Goal: Task Accomplishment & Management: Complete application form

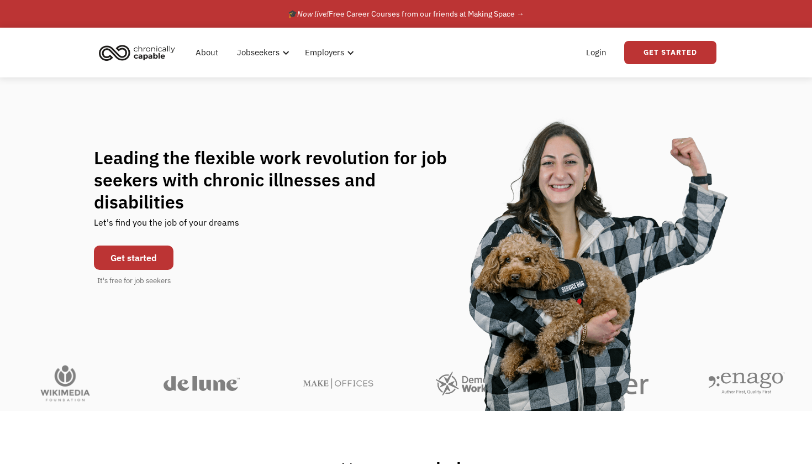
click at [135, 247] on link "Get started" at bounding box center [134, 257] width 80 height 24
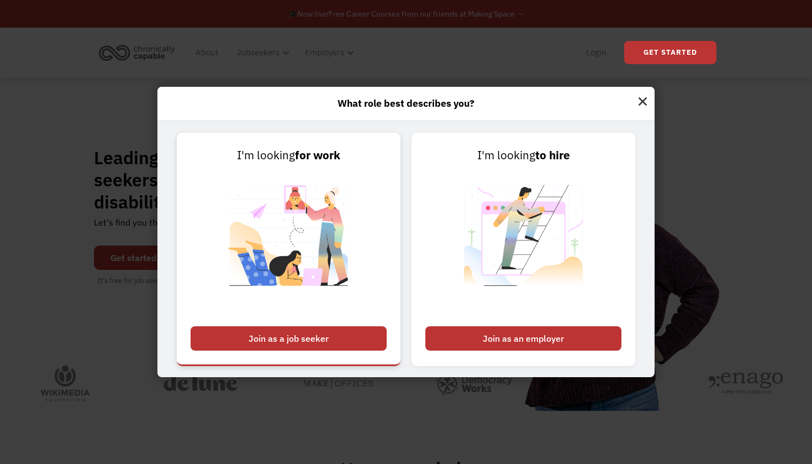
click at [343, 336] on div "Join as a job seeker" at bounding box center [289, 338] width 196 height 24
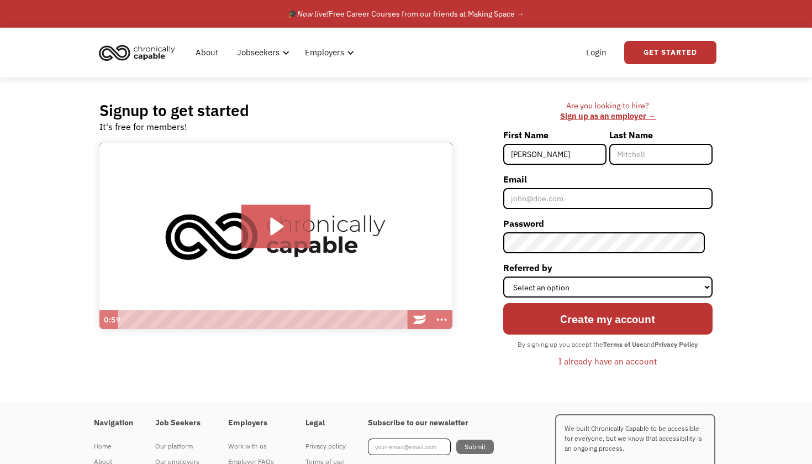
type input "Christabel"
type input "Roper"
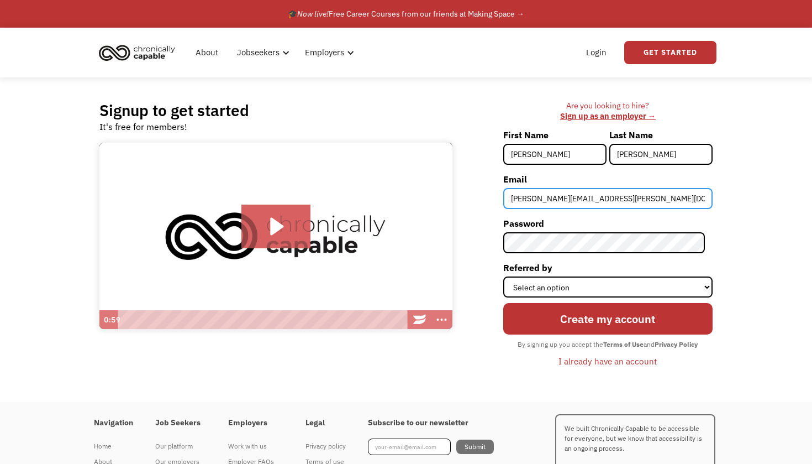
type input "christabel.edythe@hotmail.com"
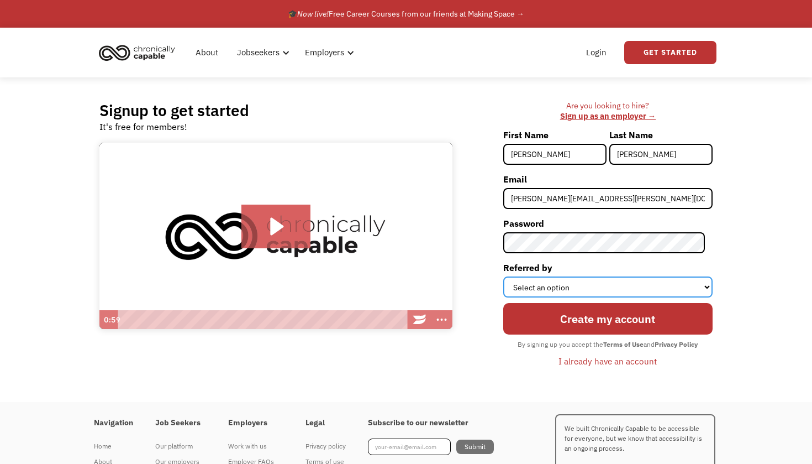
select select "Search Engine"
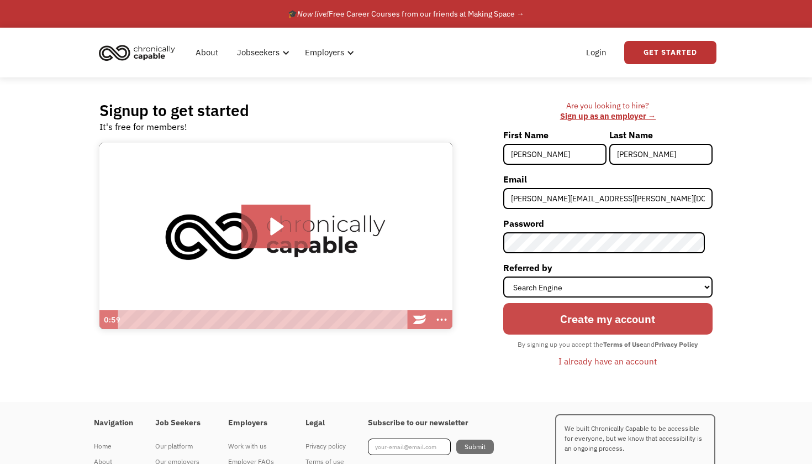
click at [590, 320] on input "Create my account" at bounding box center [607, 319] width 209 height 32
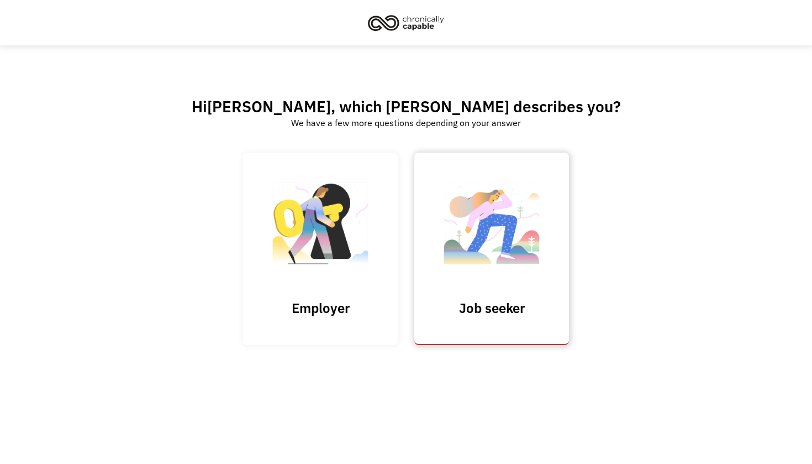
click at [457, 277] on img at bounding box center [491, 229] width 110 height 108
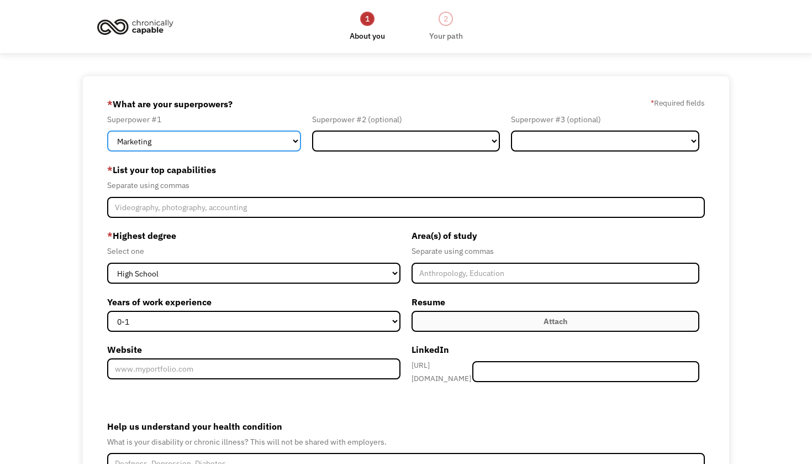
select select "Other"
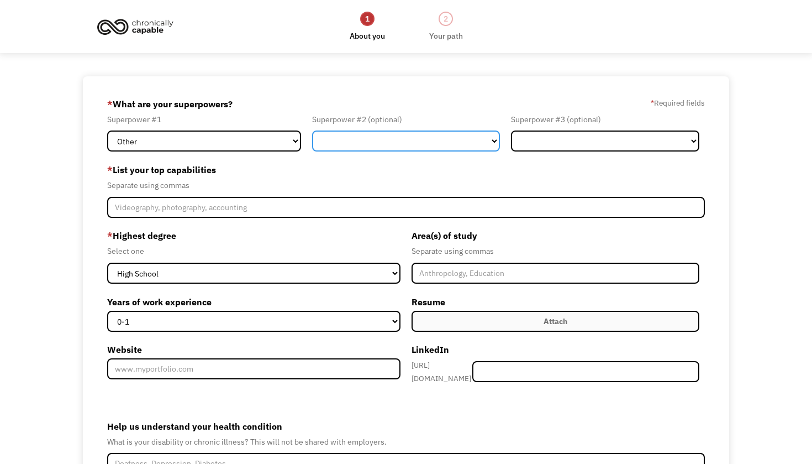
select select "Customer Service"
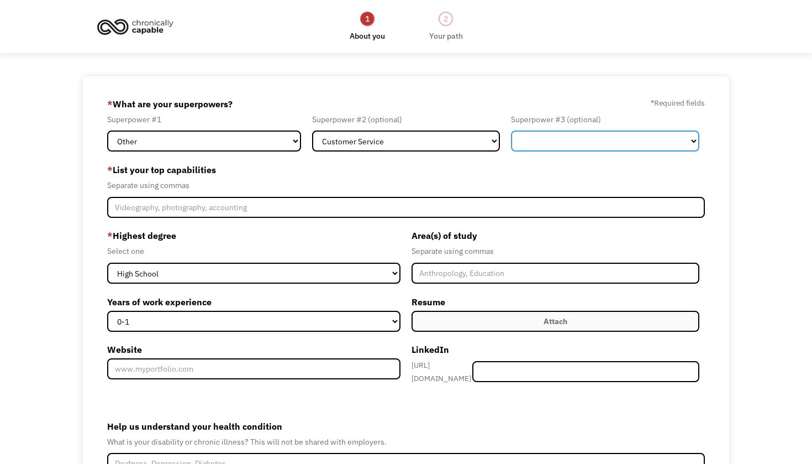
select select "Operations"
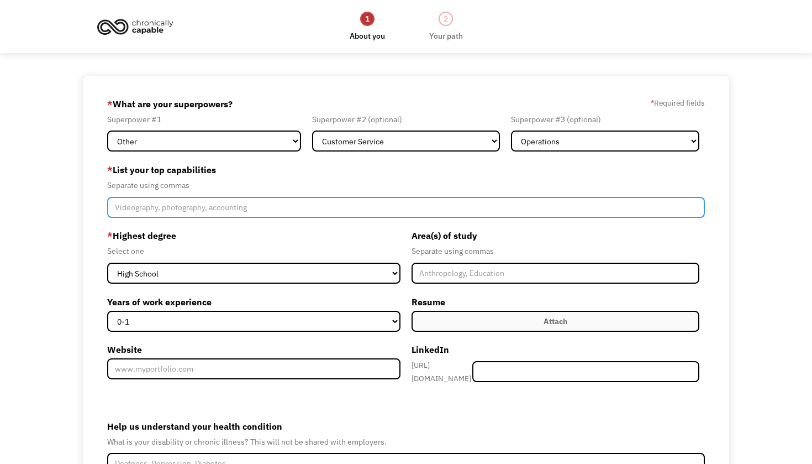
click at [251, 210] on input "Member-Create-Step1" at bounding box center [406, 207] width 598 height 21
type input "Coaching, facilitation, product management and root cause analysis"
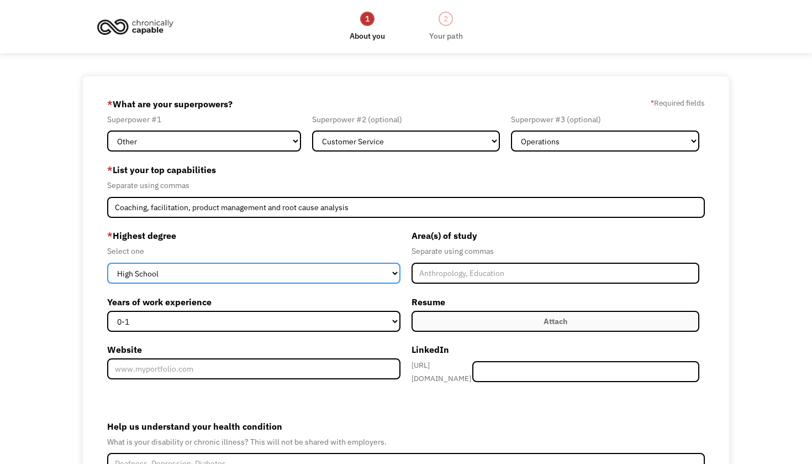
select select "masters"
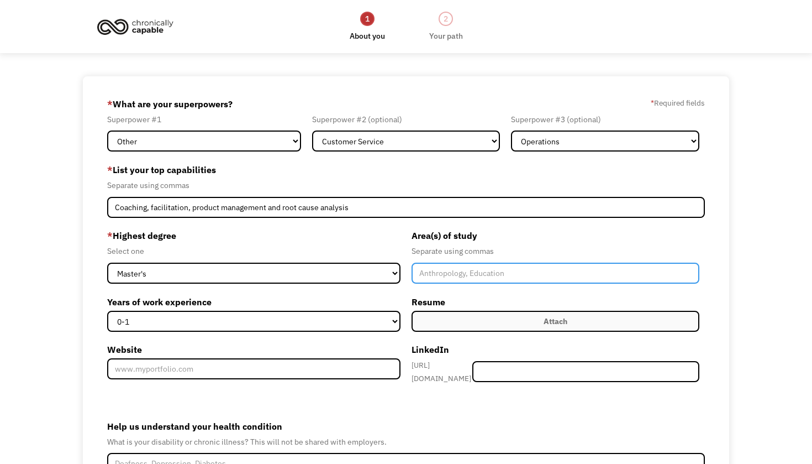
click at [420, 273] on input "Member-Create-Step1" at bounding box center [556, 272] width 288 height 21
type input "Counseling Ministry"
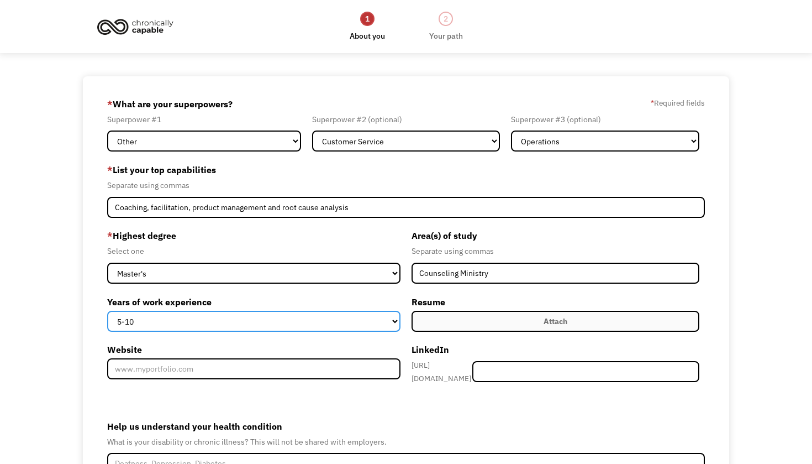
select select "11-15"
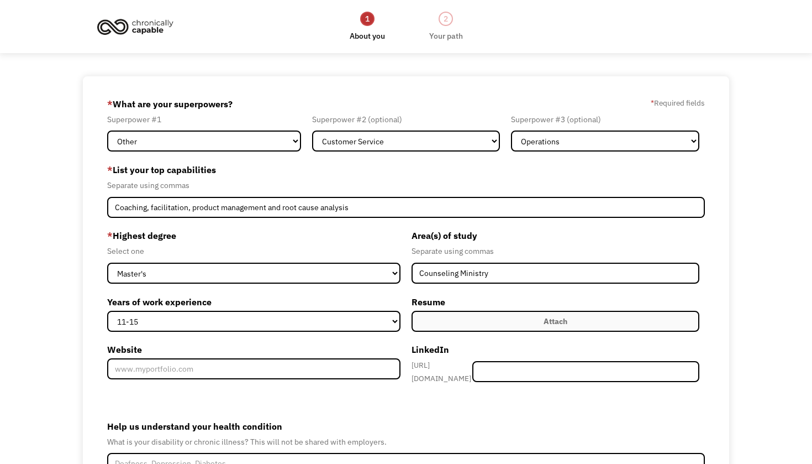
click at [463, 322] on label "Attach" at bounding box center [556, 321] width 288 height 21
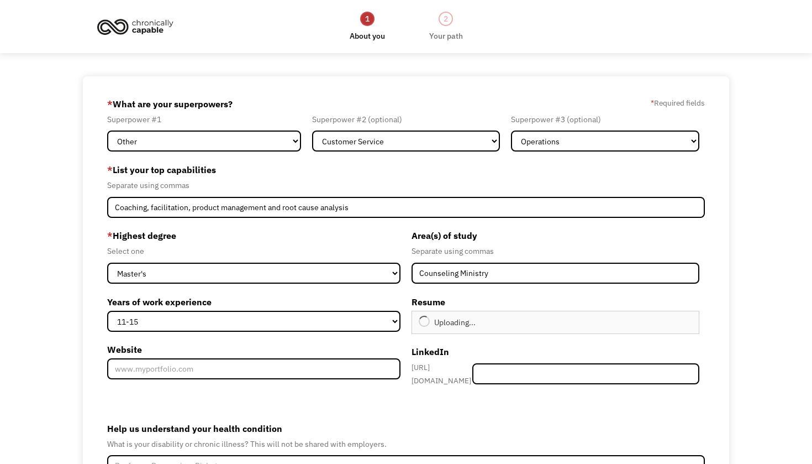
type input "Continue"
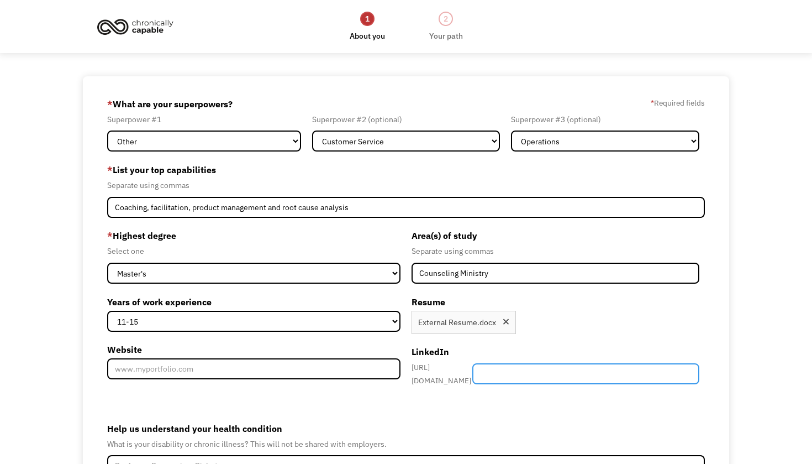
click at [527, 371] on input "Member-Create-Step1" at bounding box center [585, 373] width 227 height 21
paste input "www.linkedin.com/in/christabel-roper-m-a-csm-cspo-sa-900098139"
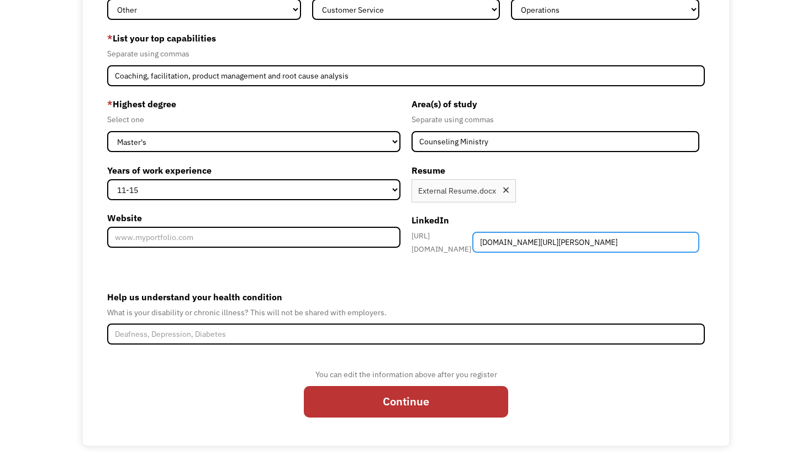
scroll to position [131, 0]
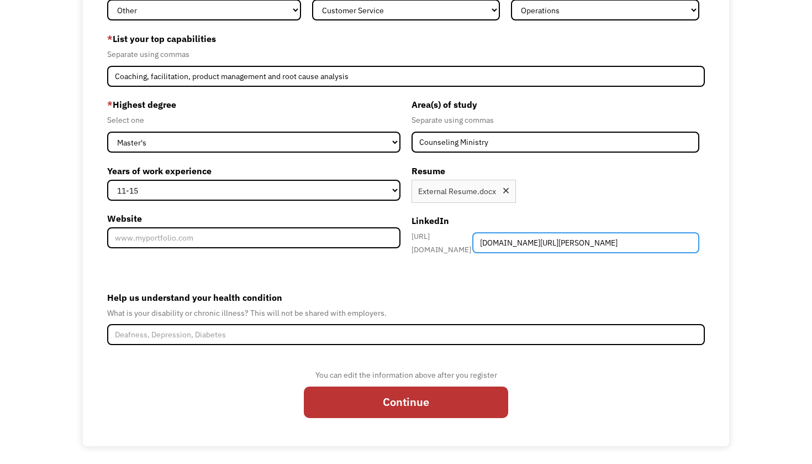
type input "www.linkedin.com/in/christabel-roper-m-a-csm-cspo-sa-900098139"
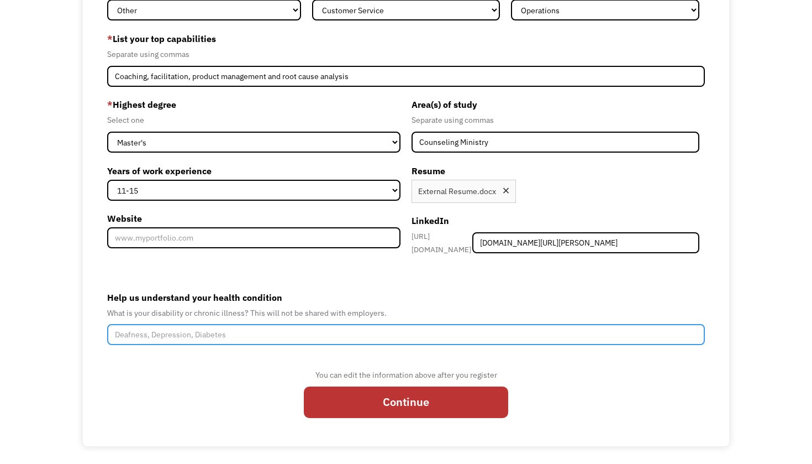
click at [255, 327] on input "Help us understand your health condition" at bounding box center [406, 334] width 598 height 21
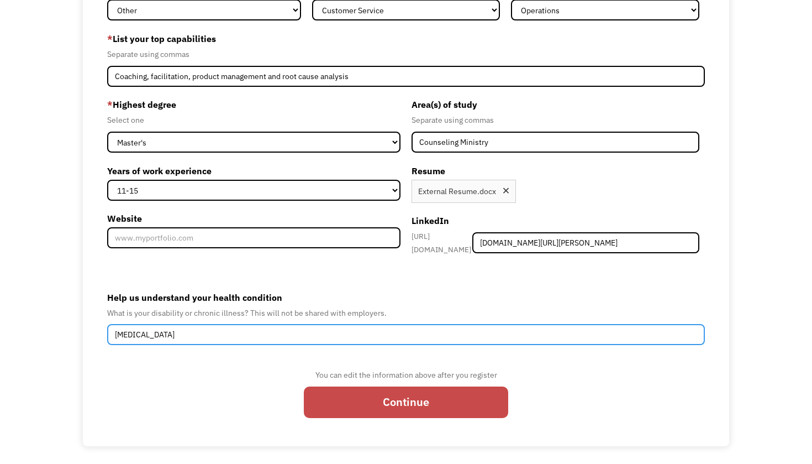
type input "Endometriosis"
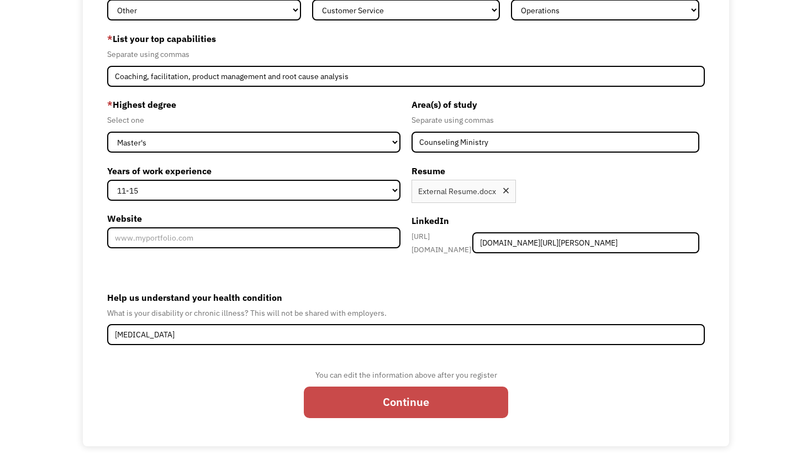
click at [400, 398] on input "Continue" at bounding box center [406, 402] width 204 height 32
type input "Please wait..."
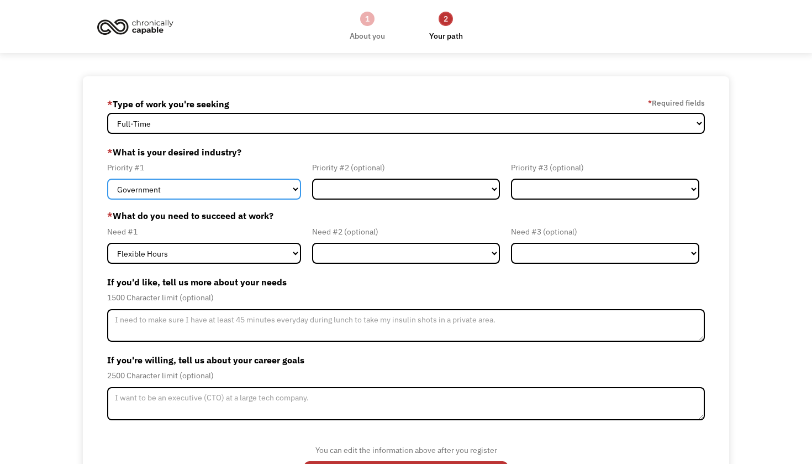
select select "Finance & Insurance"
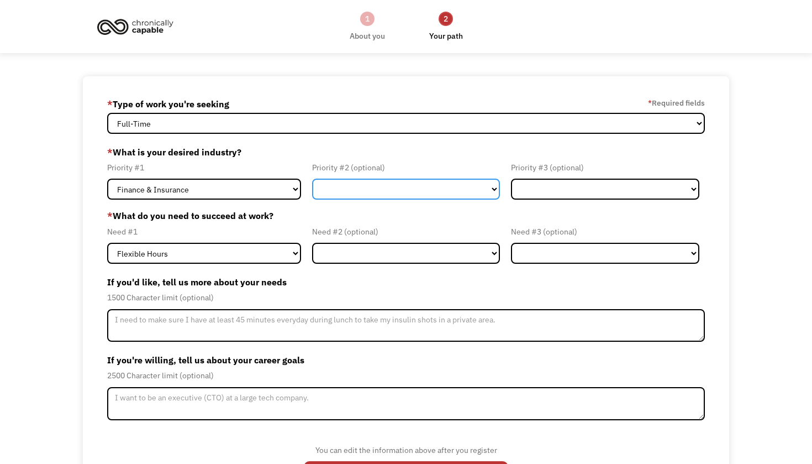
click at [364, 187] on select "Government Finance & Insurance Health & Social Care Tech & Engineering Creative…" at bounding box center [406, 188] width 188 height 21
select select "Creative & Design"
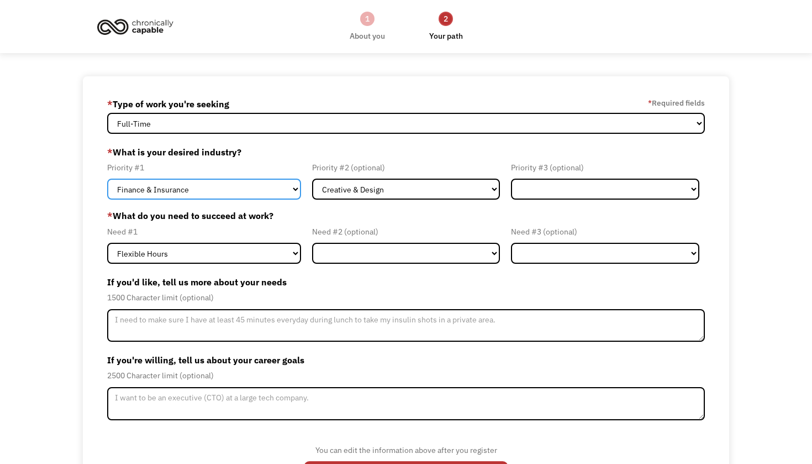
select select "Creative & Design"
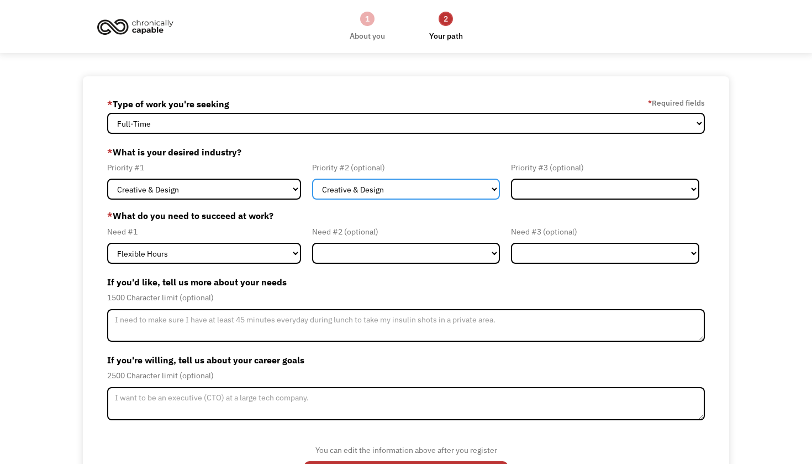
click at [386, 185] on select "Government Finance & Insurance Health & Social Care Tech & Engineering Creative…" at bounding box center [406, 188] width 188 height 21
select select "Finance & Insurance"
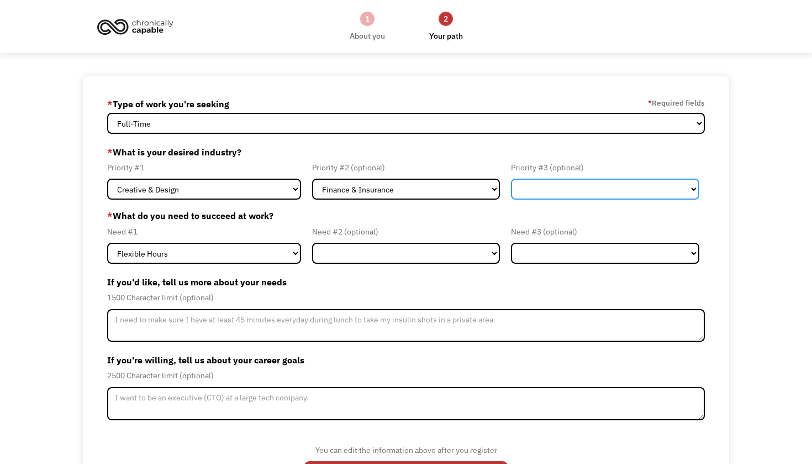
select select "Administrative"
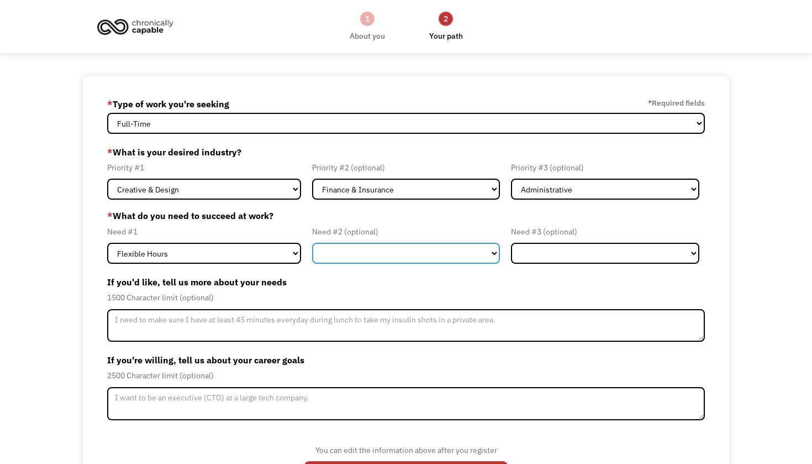
select select "Remote Work"
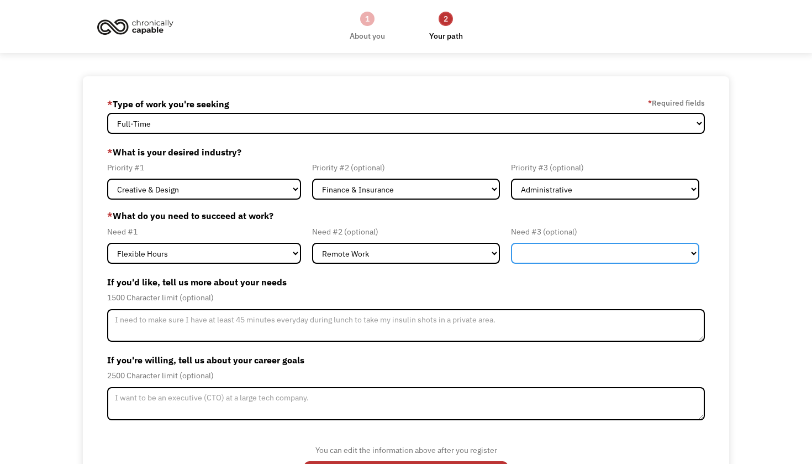
select select "Other"
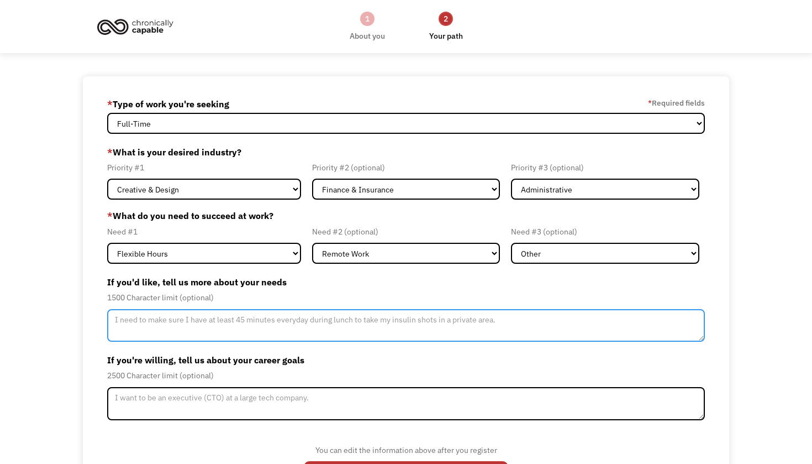
click at [282, 322] on textarea "Member-Update-Form-Step2" at bounding box center [406, 325] width 598 height 33
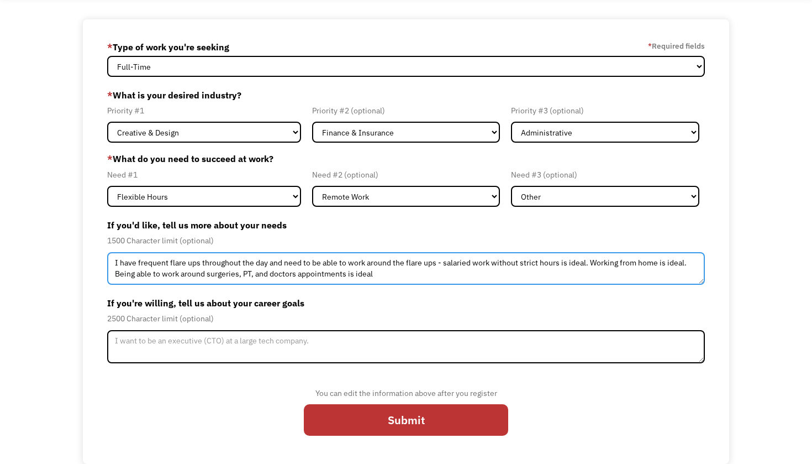
scroll to position [57, 0]
type textarea "I have frequent flare ups throughout the day and need to be able to work around…"
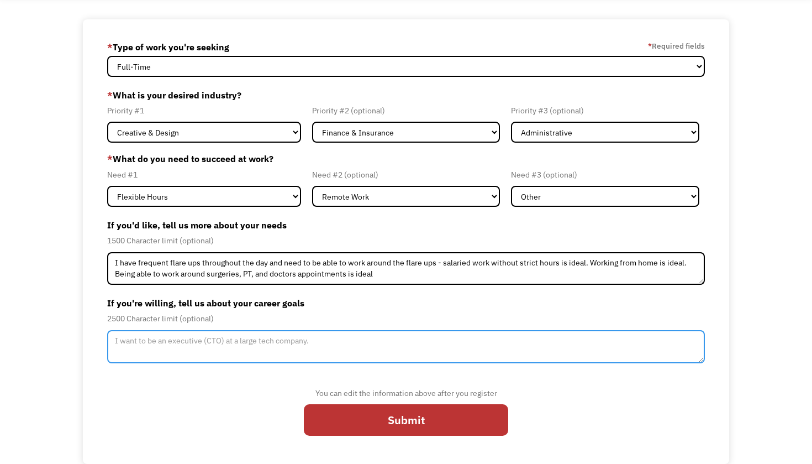
click at [227, 345] on textarea "Member-Update-Form-Step2" at bounding box center [406, 346] width 598 height 33
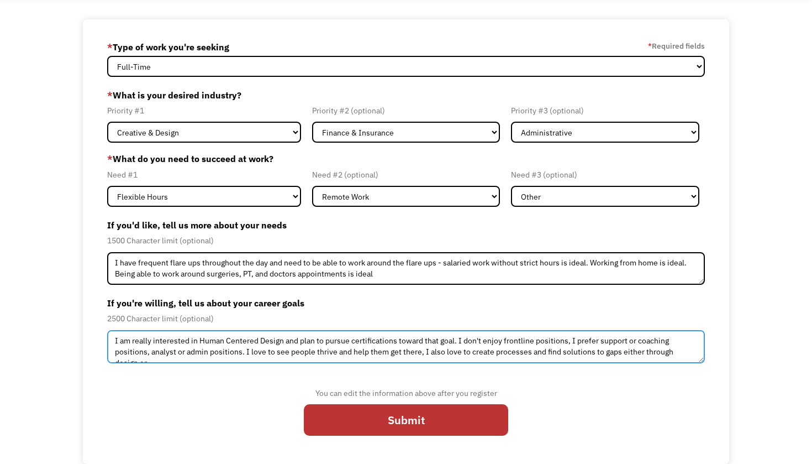
scroll to position [4, 0]
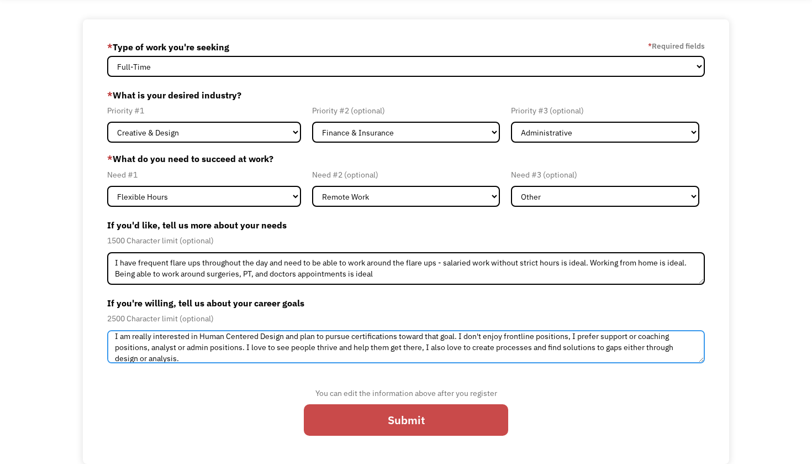
type textarea "I am really interested in Human Centered Design and plan to pursue certificatio…"
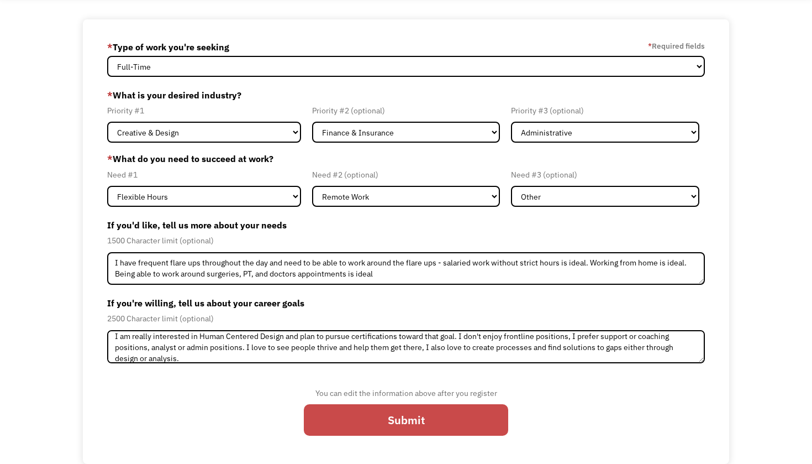
click at [390, 416] on input "Submit" at bounding box center [406, 420] width 204 height 32
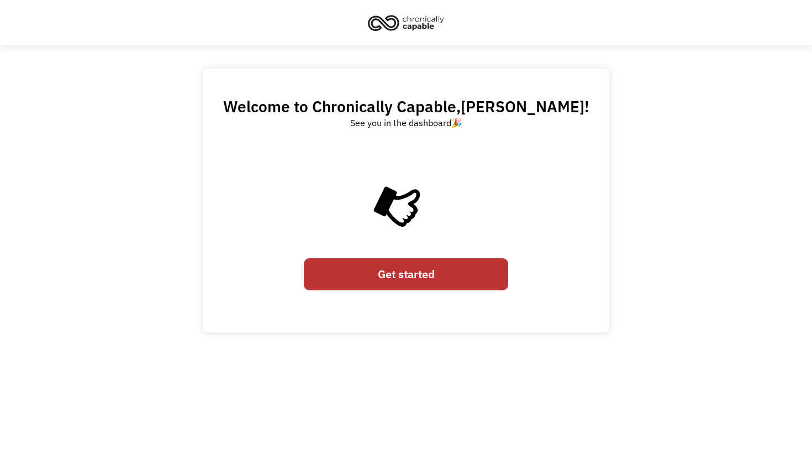
click at [408, 278] on link "Get started" at bounding box center [406, 274] width 204 height 32
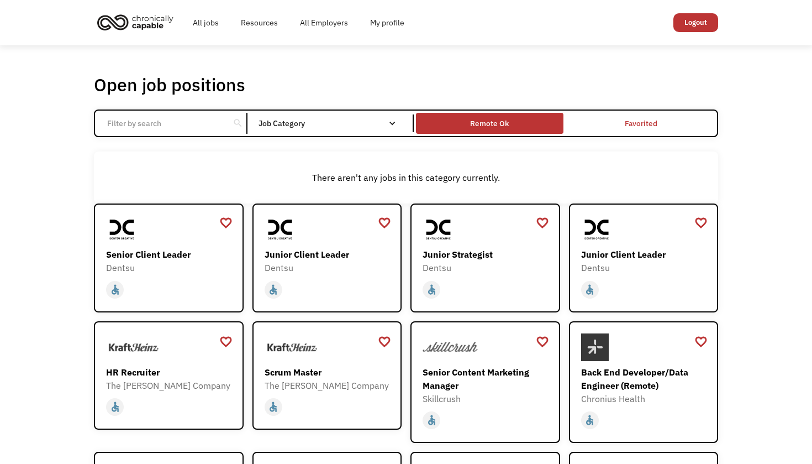
click at [486, 128] on div "Remote Ok" at bounding box center [489, 123] width 39 height 13
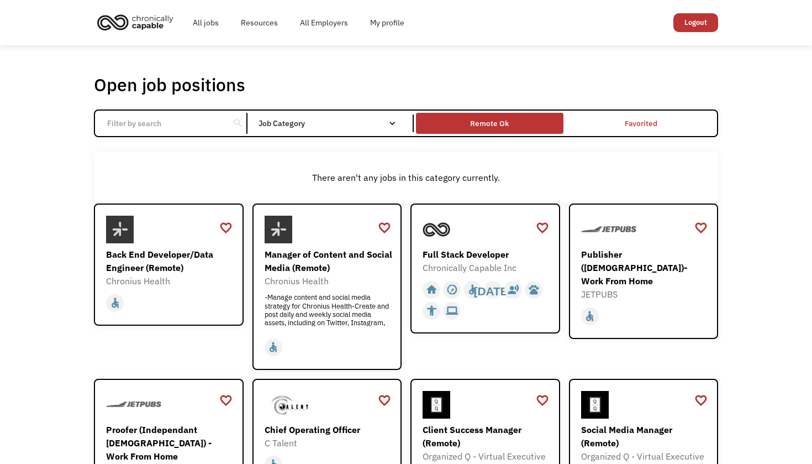
click at [465, 123] on div "Remote Ok" at bounding box center [489, 122] width 147 height 15
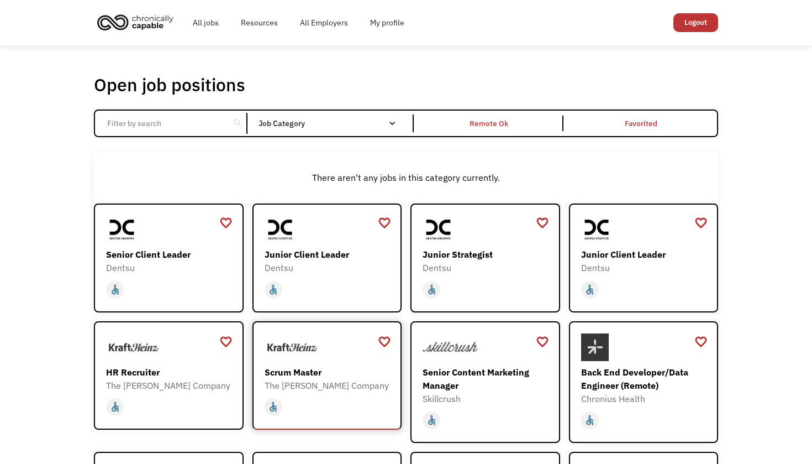
click at [306, 373] on div "Scrum Master" at bounding box center [329, 371] width 128 height 13
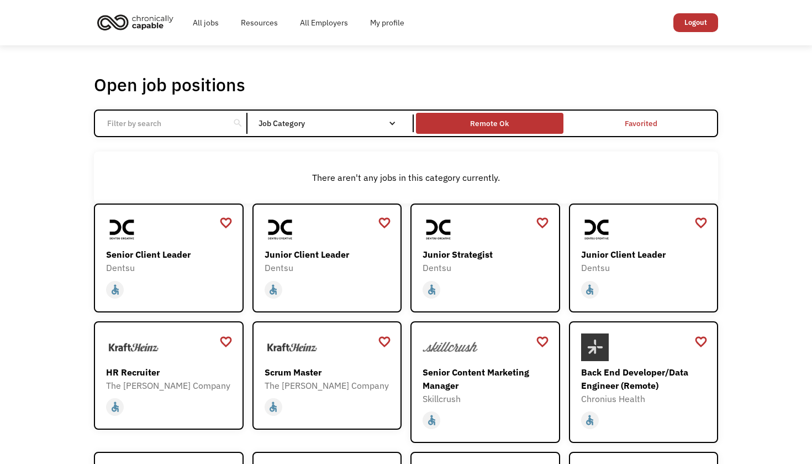
click at [492, 129] on div "Remote Ok" at bounding box center [489, 123] width 39 height 13
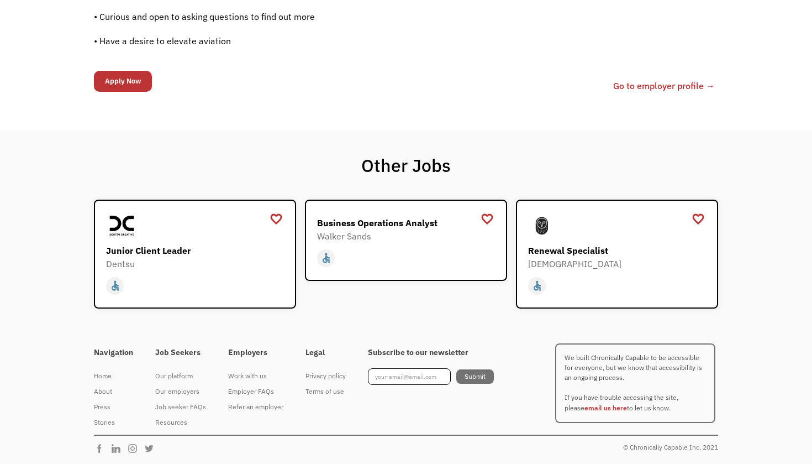
scroll to position [1055, 0]
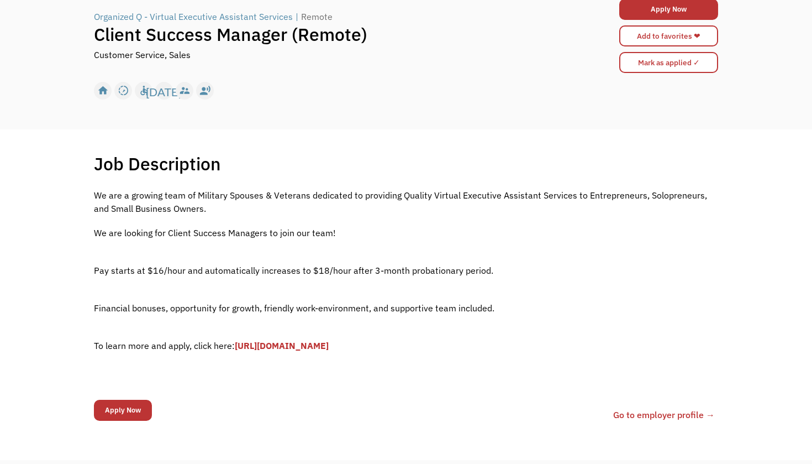
scroll to position [99, 0]
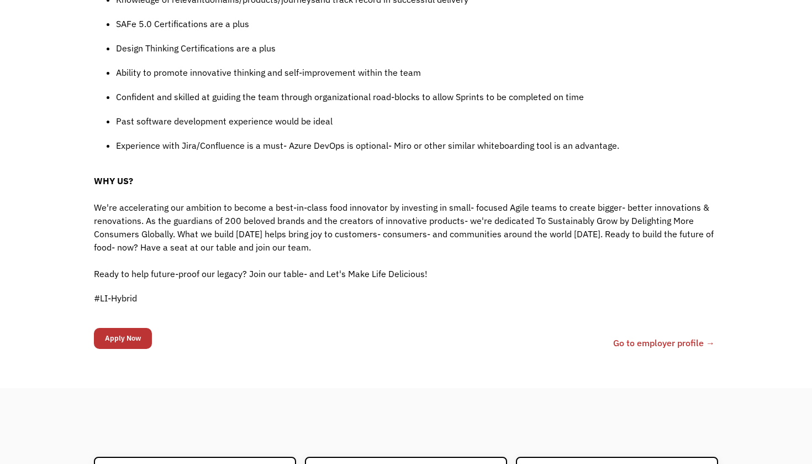
scroll to position [1066, 0]
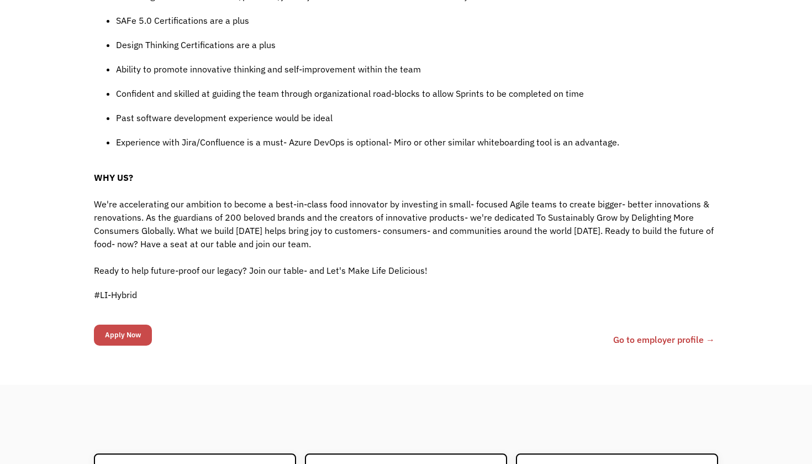
click at [112, 335] on input "Apply Now" at bounding box center [123, 334] width 58 height 21
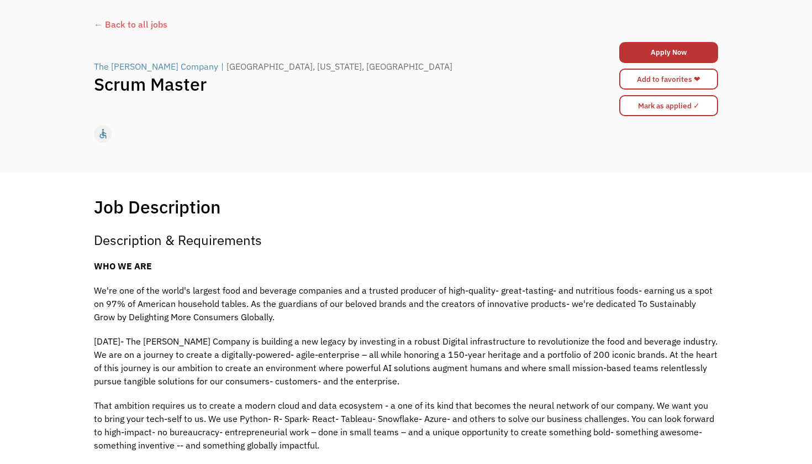
scroll to position [55, 0]
click at [665, 56] on link "Apply Now" at bounding box center [668, 53] width 99 height 21
